Goal: Download file/media

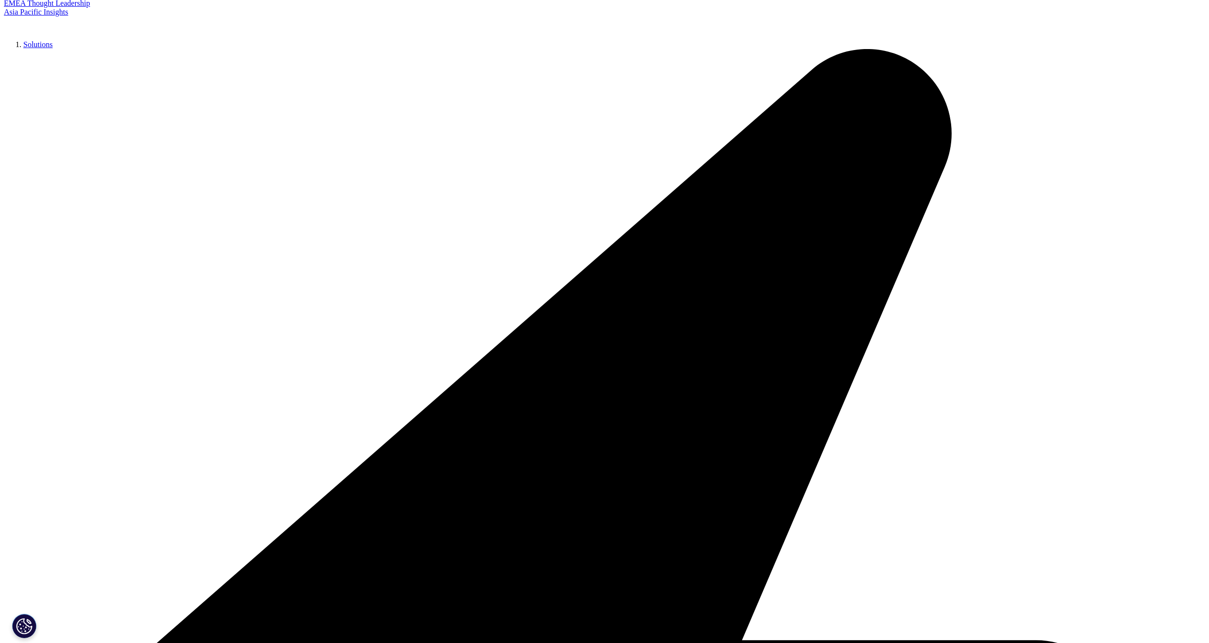
scroll to position [191, 0]
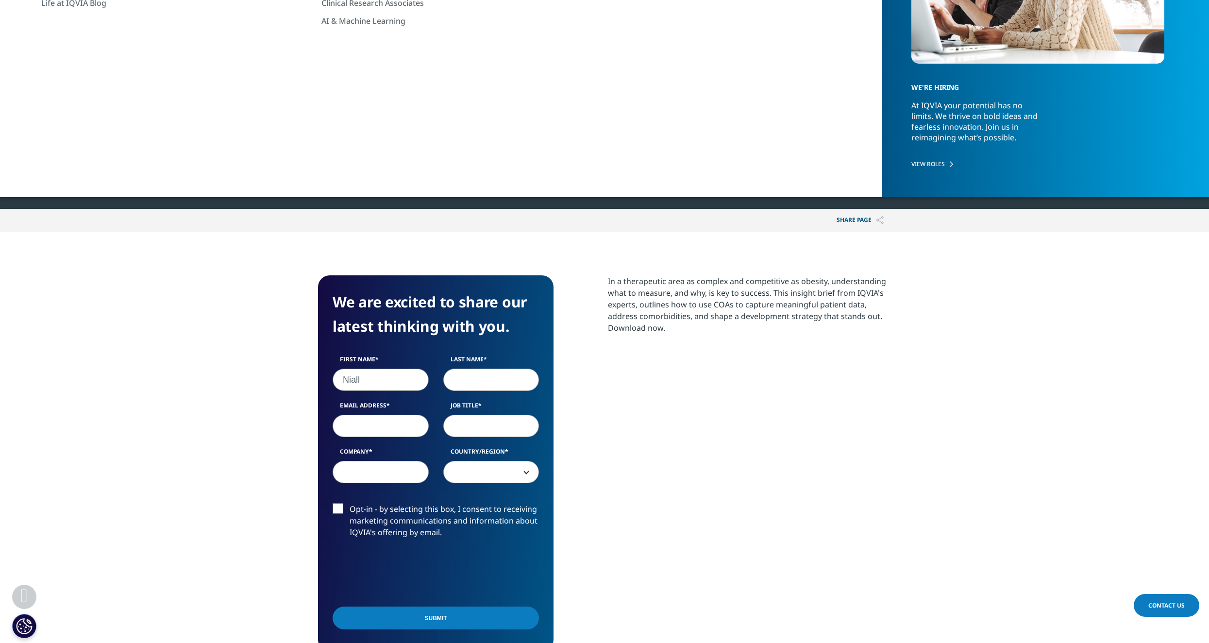
type input "Niall"
type input "[PERSON_NAME]"
click at [365, 421] on input "Email Address" at bounding box center [381, 426] width 96 height 22
type input "[EMAIL_ADDRESS][DOMAIN_NAME]"
type input "Deutsche Bank"
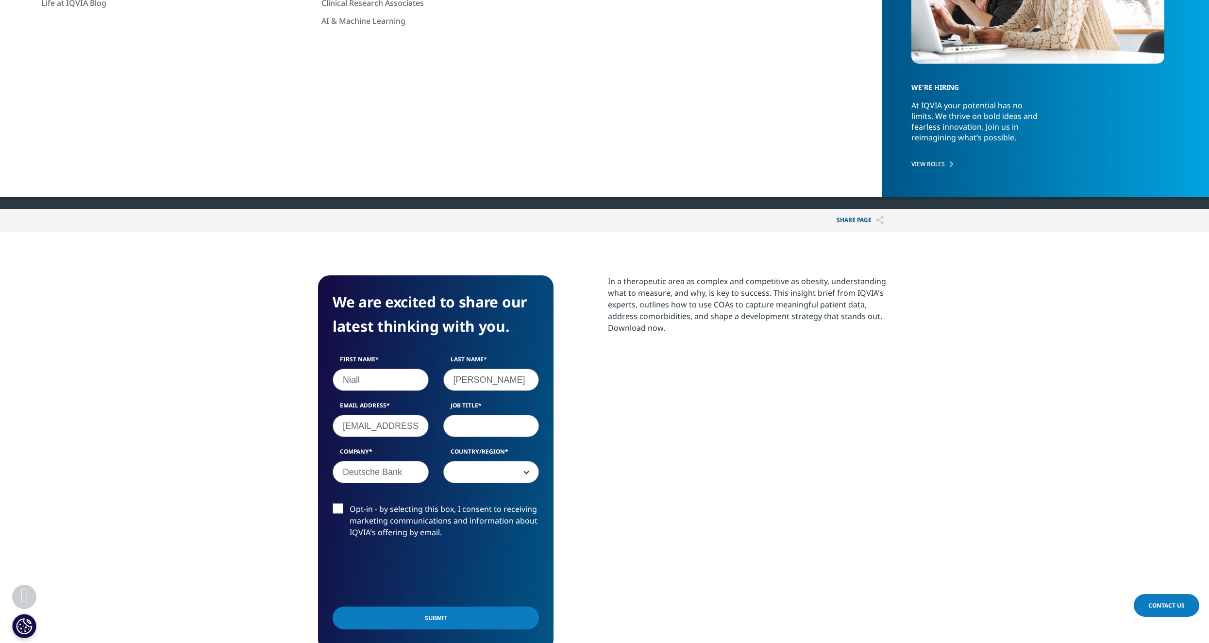
select select "[GEOGRAPHIC_DATA]"
click at [408, 615] on input "Submit" at bounding box center [436, 617] width 206 height 23
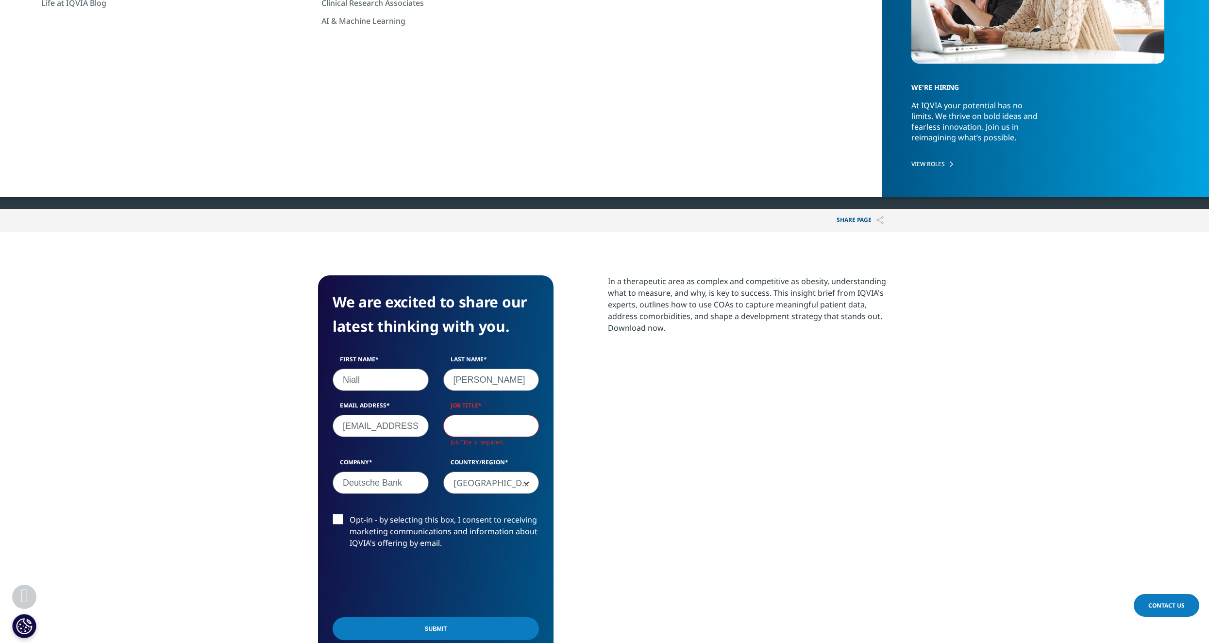
click at [482, 429] on input "Job Title" at bounding box center [491, 426] width 96 height 22
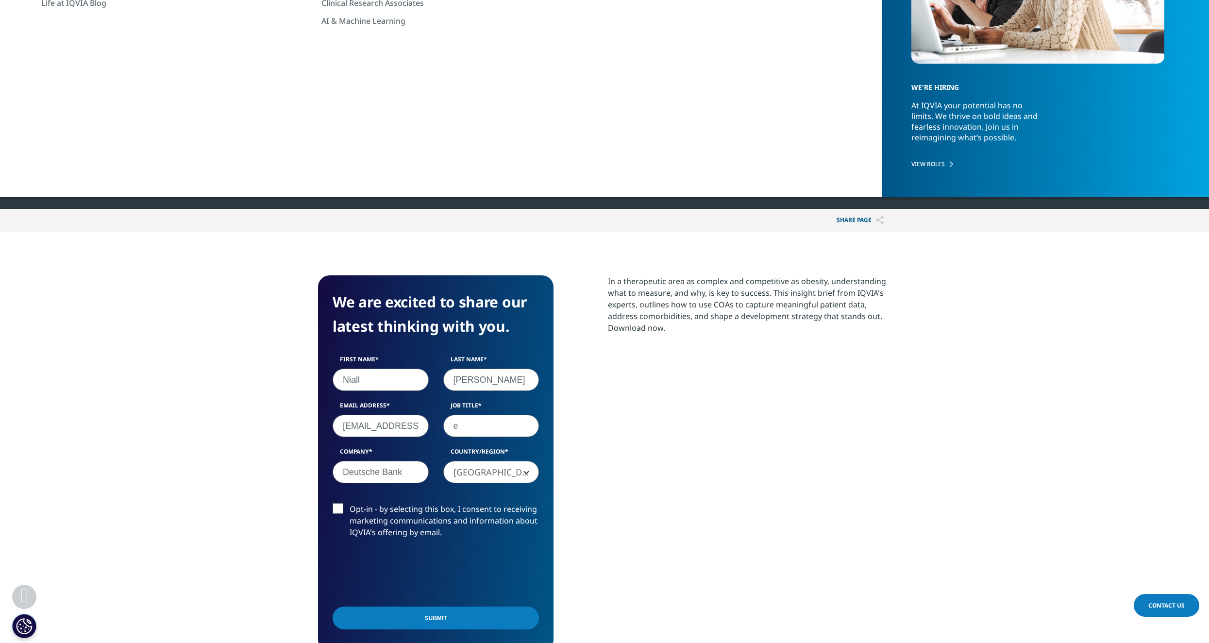
scroll to position [375, 573]
type input "e"
type input "Equity Analyst"
click at [457, 620] on input "Submit" at bounding box center [436, 617] width 206 height 23
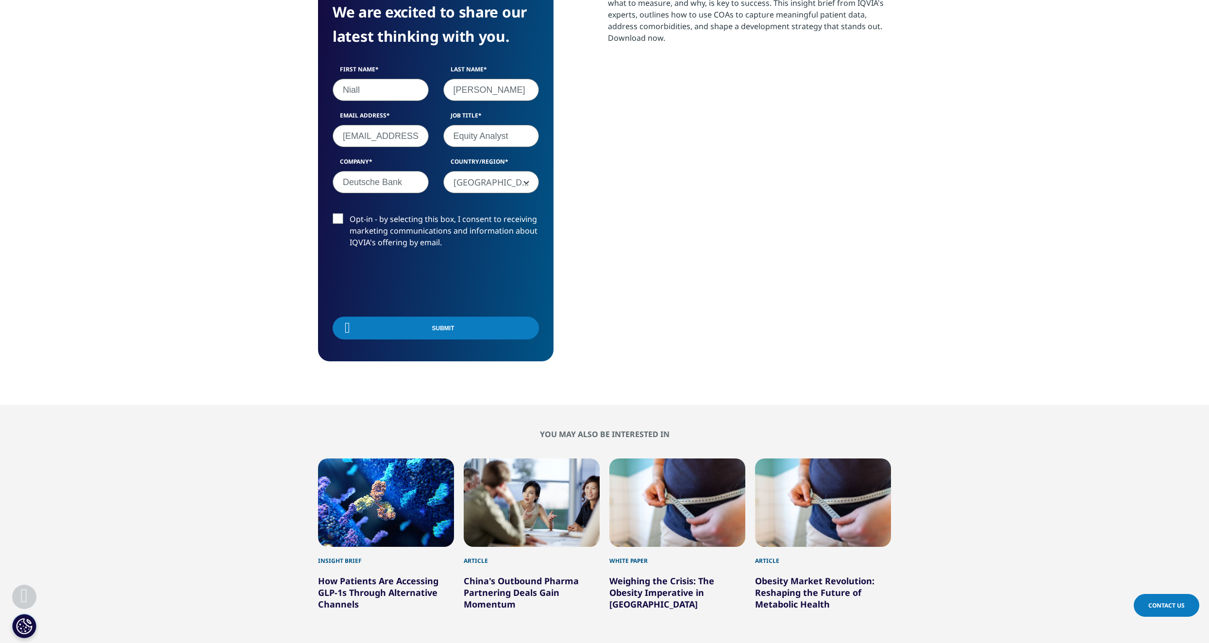
scroll to position [5, 5]
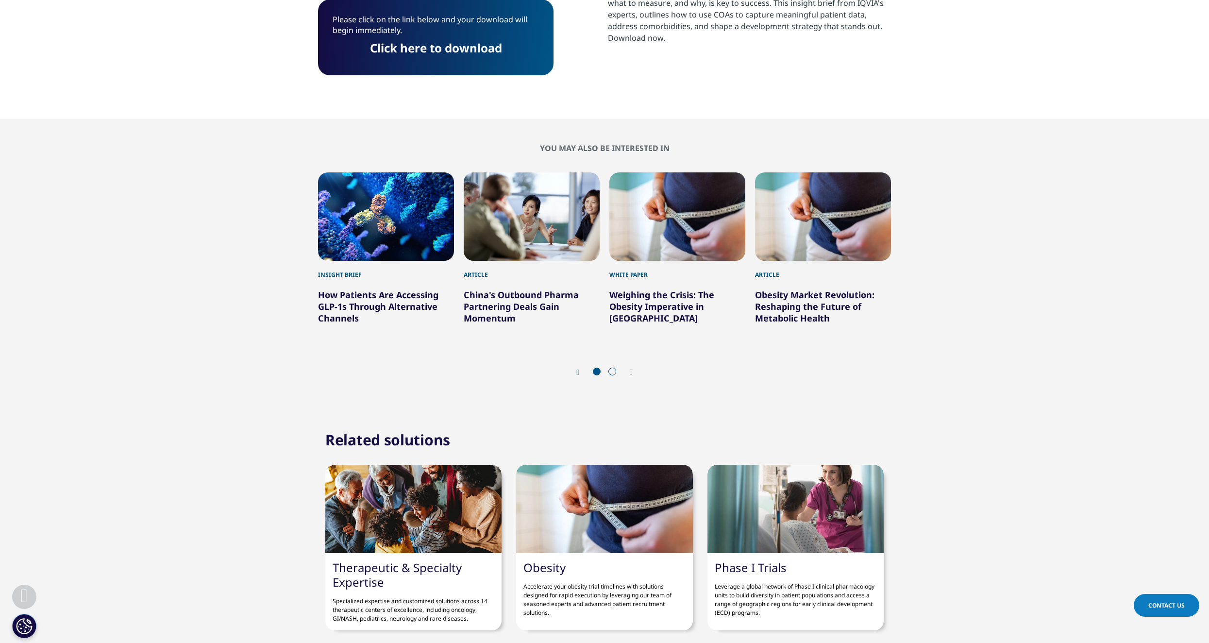
drag, startPoint x: 517, startPoint y: 24, endPoint x: 495, endPoint y: 44, distance: 29.6
click at [517, 24] on p "Please click on the link below and your download will begin immediately." at bounding box center [436, 28] width 206 height 29
click at [490, 46] on link "Click here to download" at bounding box center [436, 48] width 132 height 16
